Goal: Transaction & Acquisition: Purchase product/service

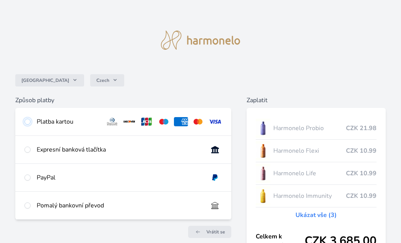
click at [26, 122] on input "radio" at bounding box center [27, 121] width 6 height 6
radio input "true"
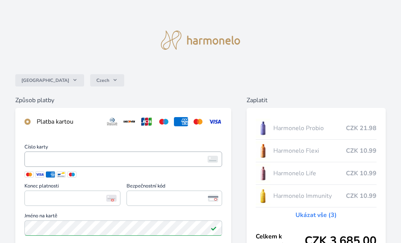
click at [49, 153] on span "<p>Your browser does not support iframes.</p>" at bounding box center [123, 158] width 198 height 15
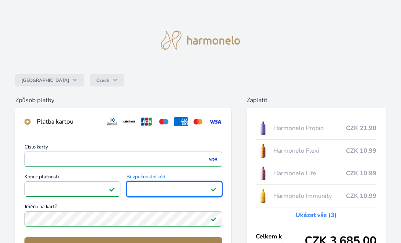
click at [82, 238] on button "Zaplatit" at bounding box center [123, 246] width 198 height 18
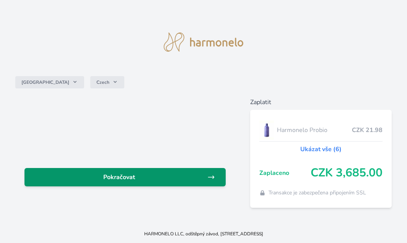
click at [160, 180] on span "Pokračovat" at bounding box center [119, 176] width 177 height 9
